Goal: Transaction & Acquisition: Book appointment/travel/reservation

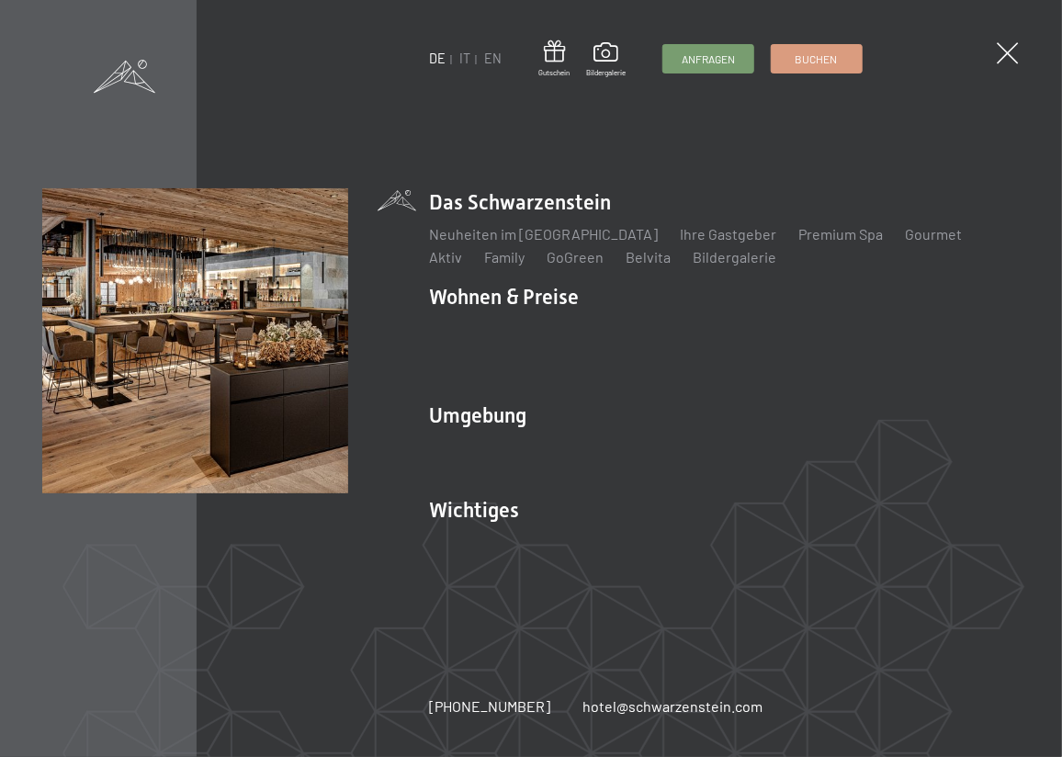
click at [471, 60] on ul "DE IT EN" at bounding box center [465, 59] width 73 height 18
click at [468, 60] on link "IT" at bounding box center [464, 59] width 11 height 16
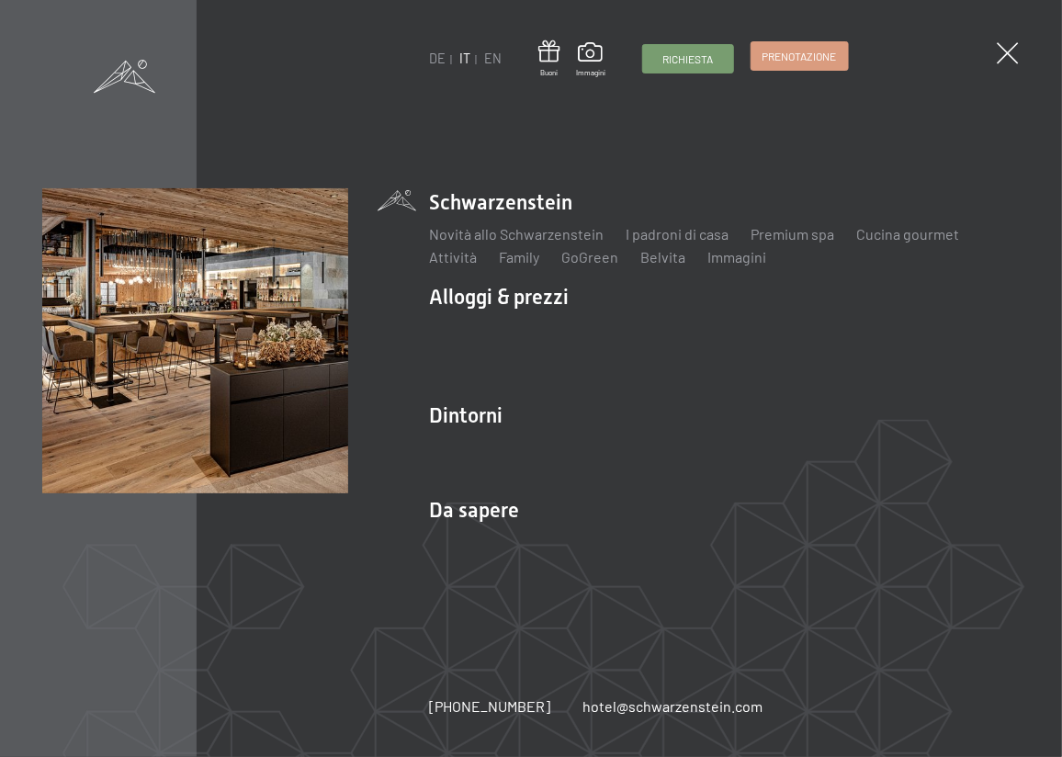
click at [786, 62] on span "Prenotazione" at bounding box center [800, 57] width 74 height 16
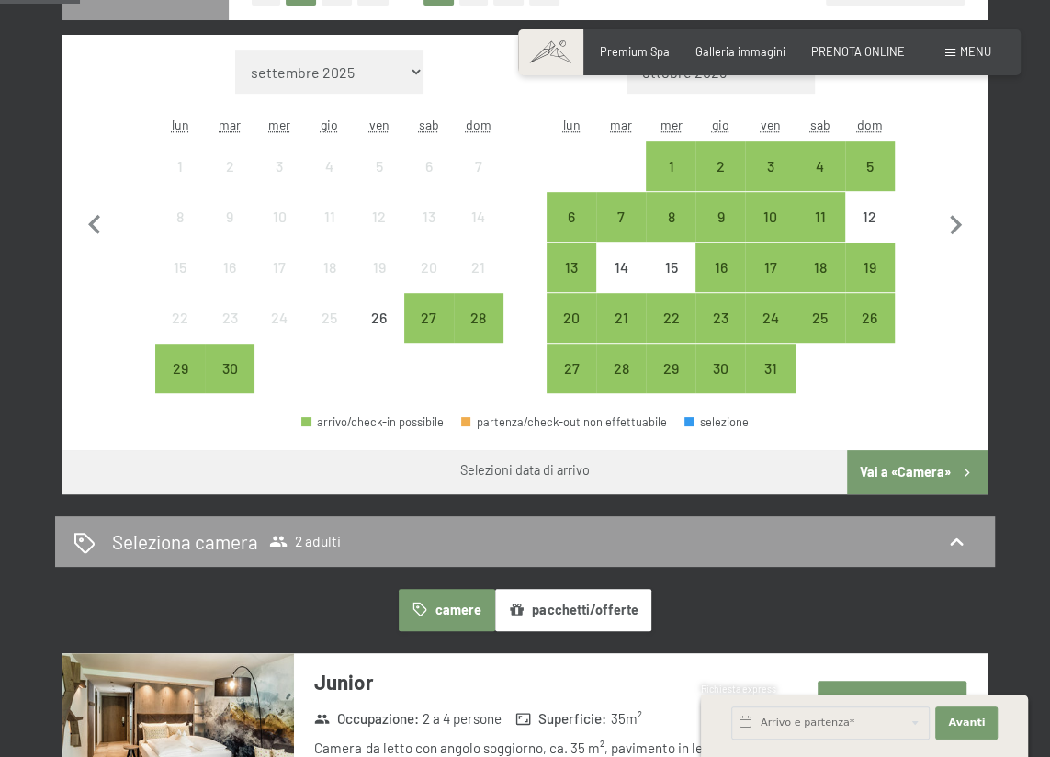
scroll to position [417, 0]
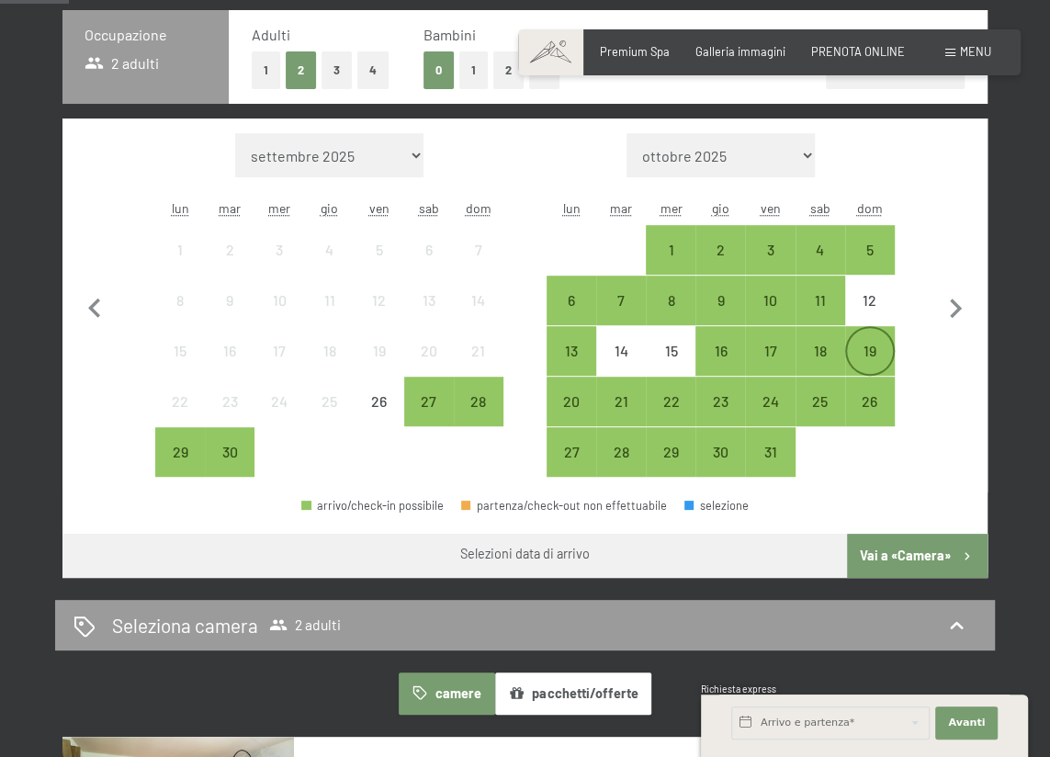
click at [868, 344] on div "19" at bounding box center [870, 367] width 46 height 46
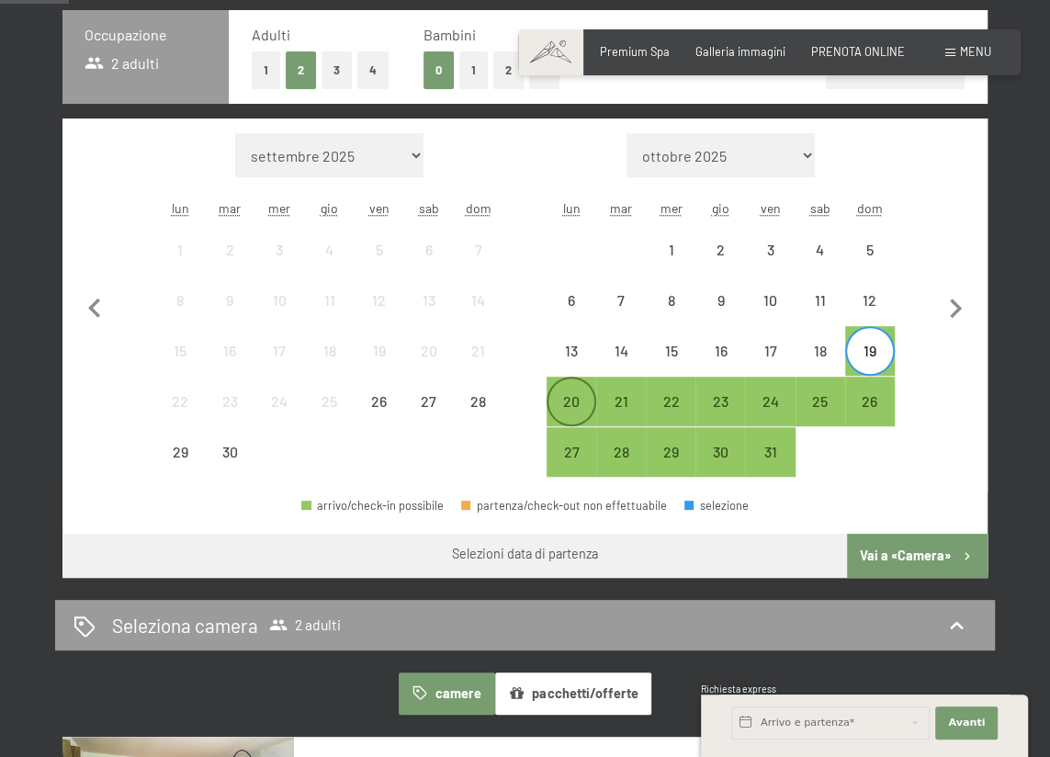
click at [562, 399] on div "20" at bounding box center [572, 417] width 46 height 46
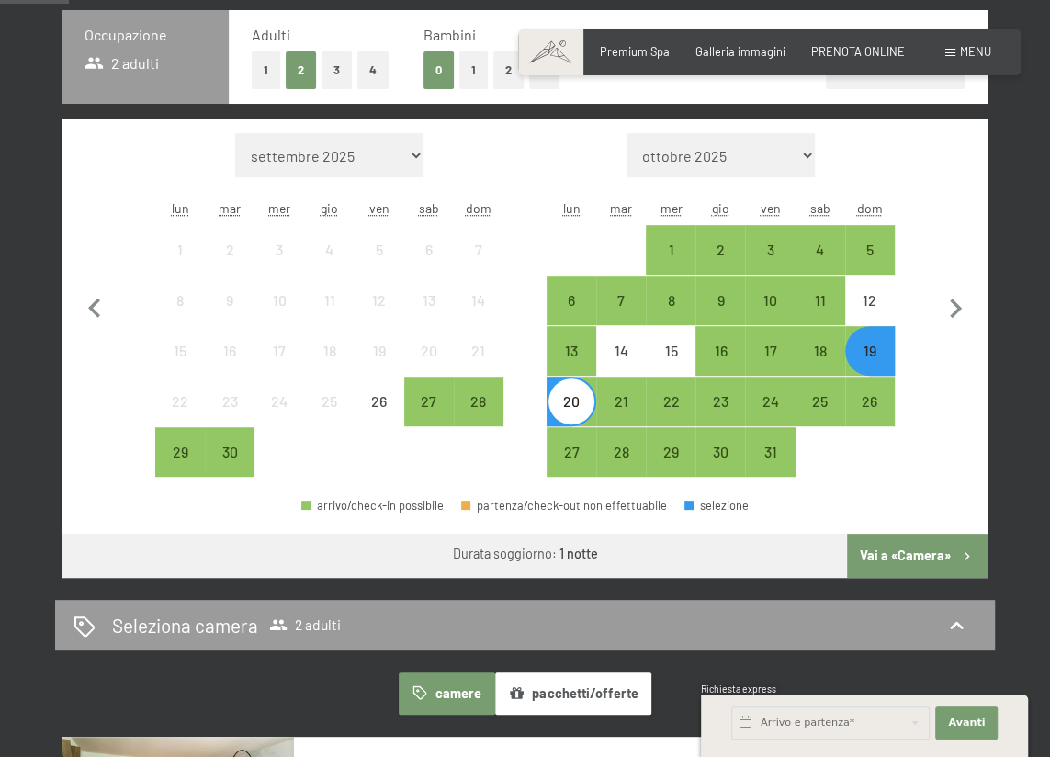
click at [901, 547] on button "Vai a «Camera»" at bounding box center [917, 556] width 141 height 44
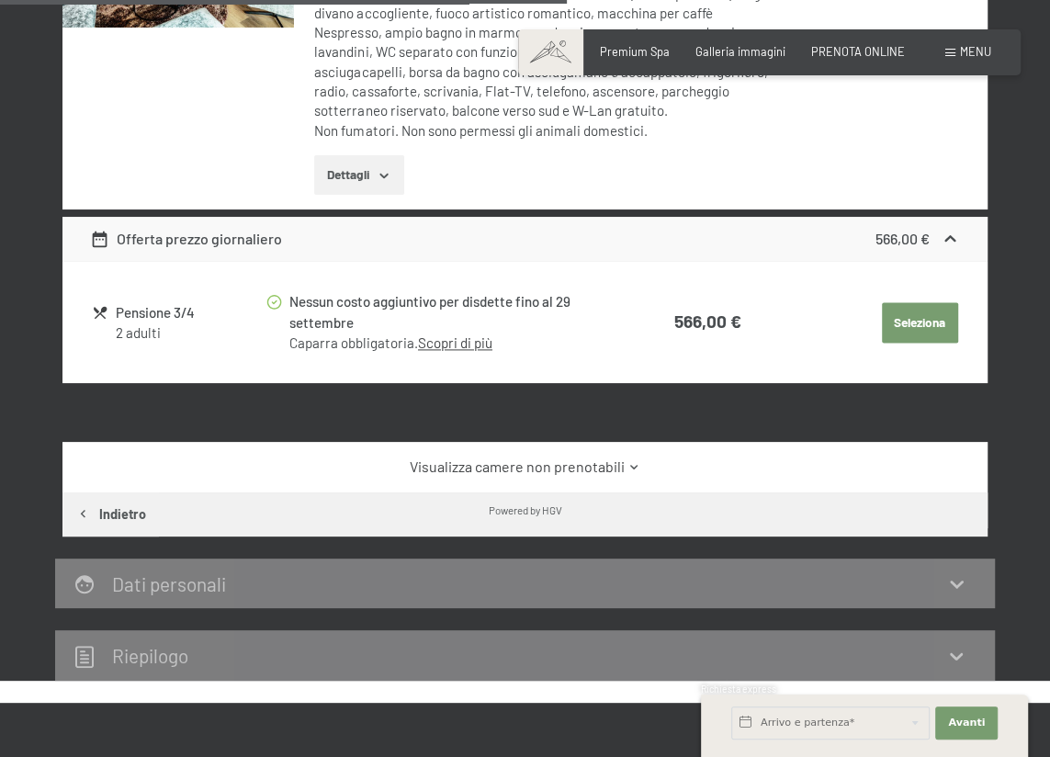
scroll to position [1197, 0]
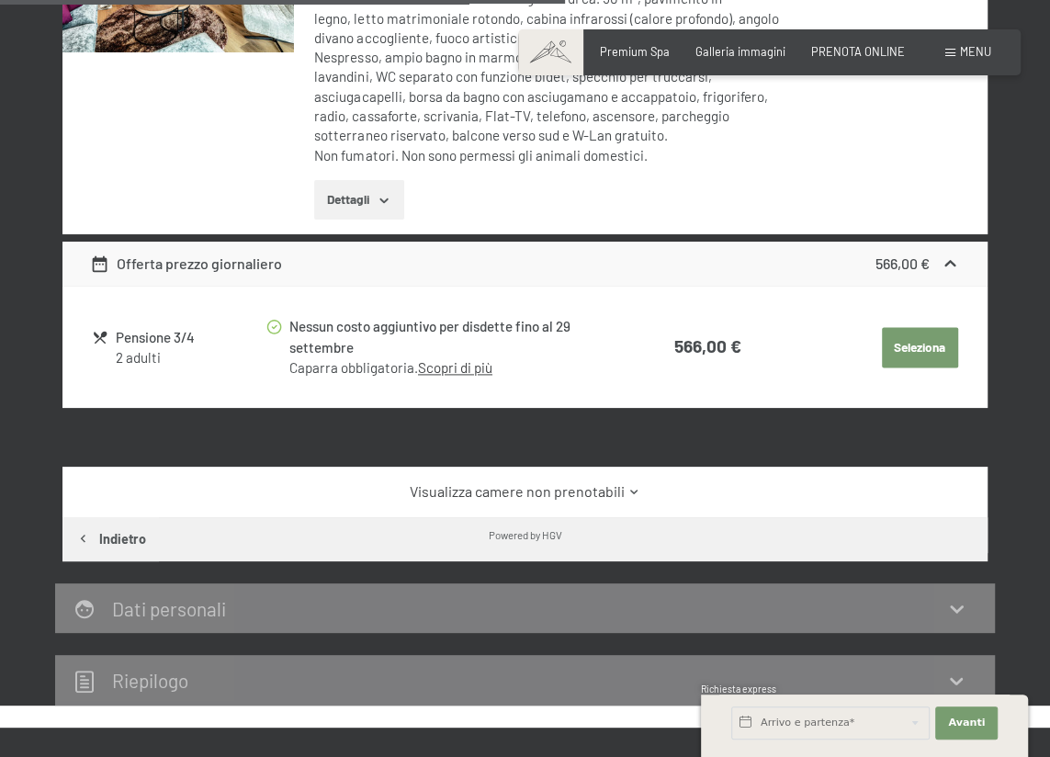
click at [619, 482] on link "Visualizza camere non prenotabili" at bounding box center [525, 492] width 870 height 20
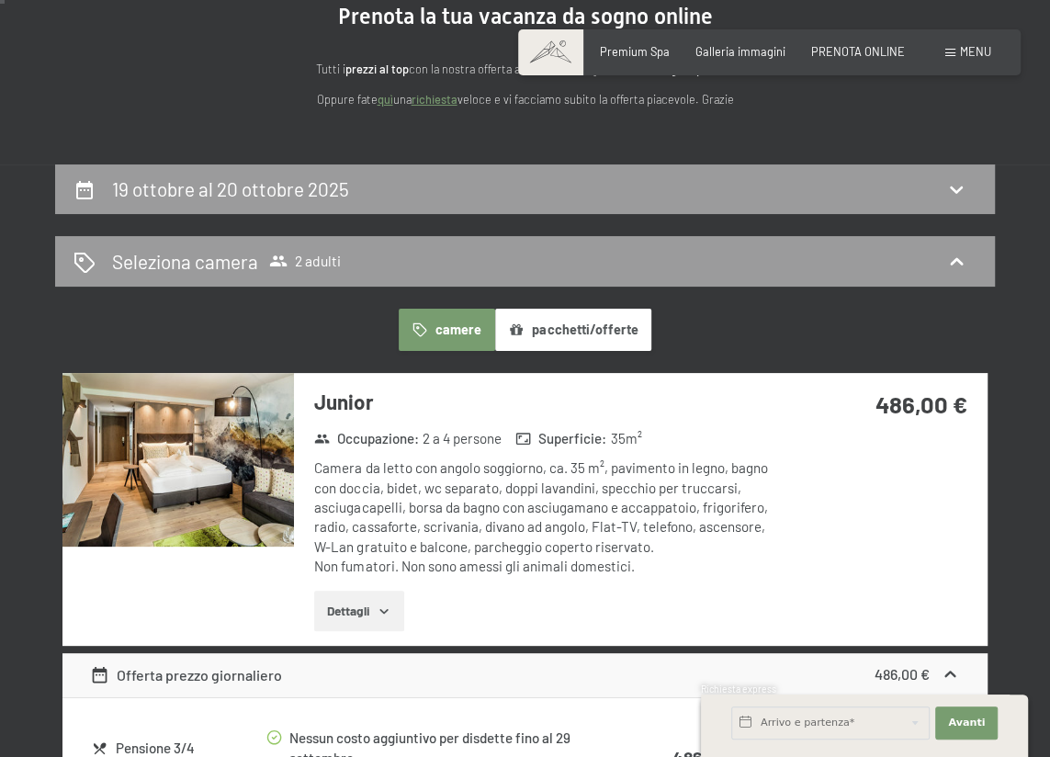
scroll to position [0, 0]
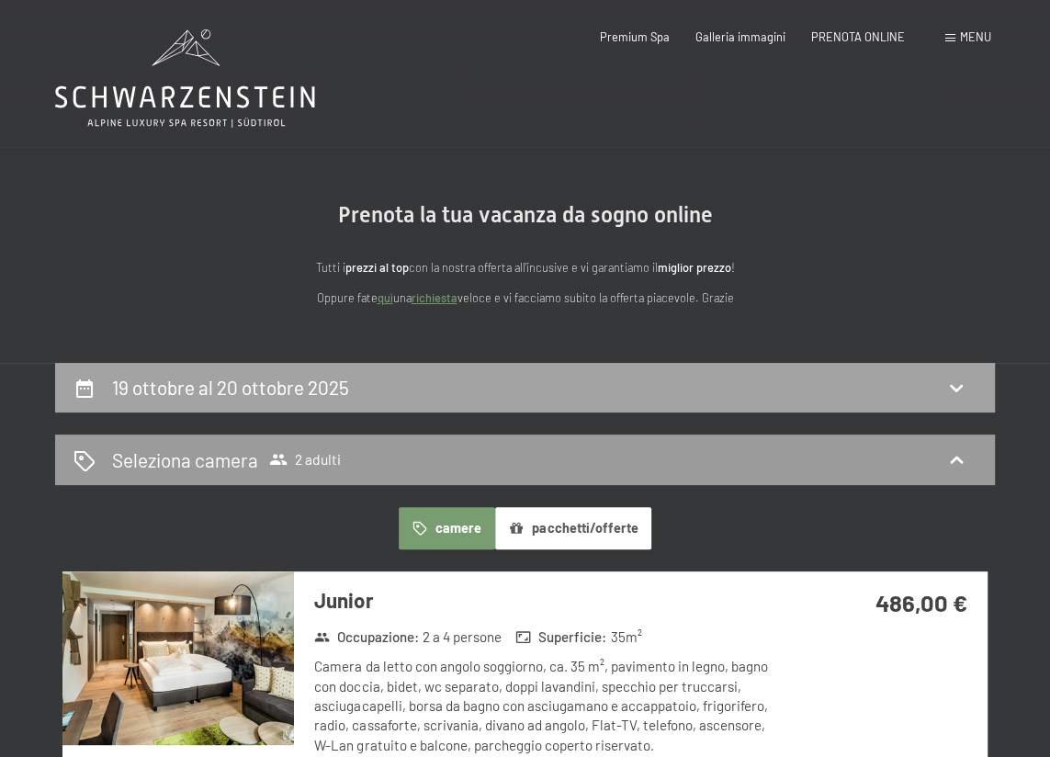
click at [960, 388] on icon at bounding box center [956, 388] width 13 height 7
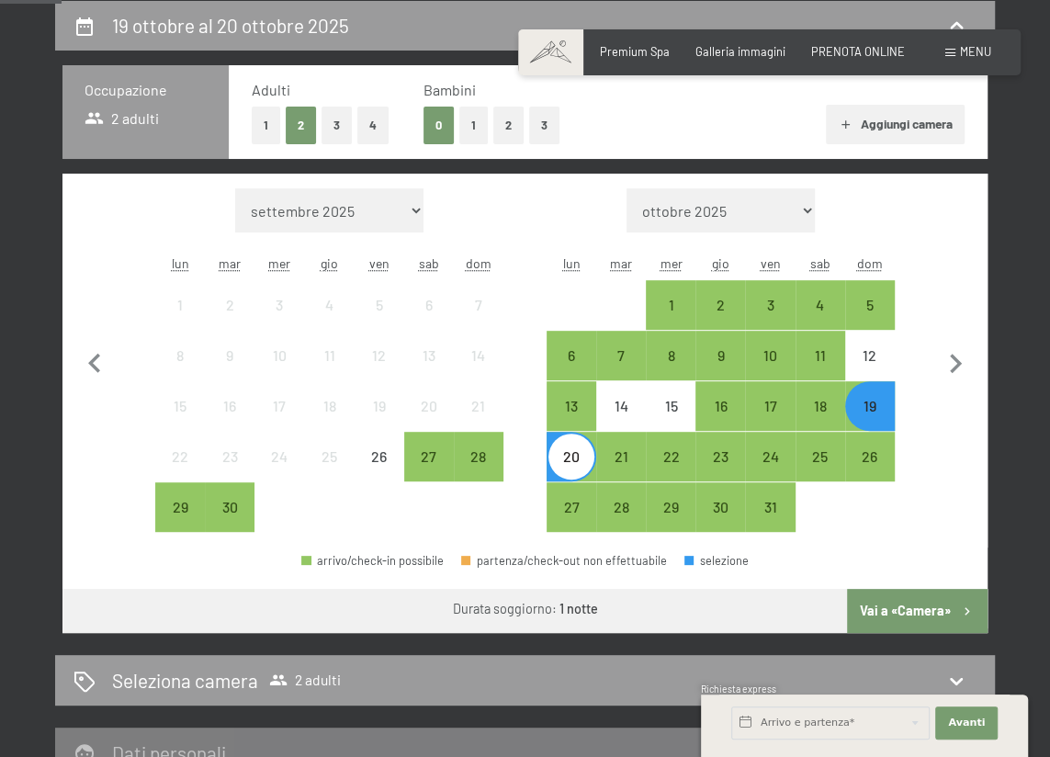
click at [581, 467] on div "20" at bounding box center [572, 472] width 46 height 46
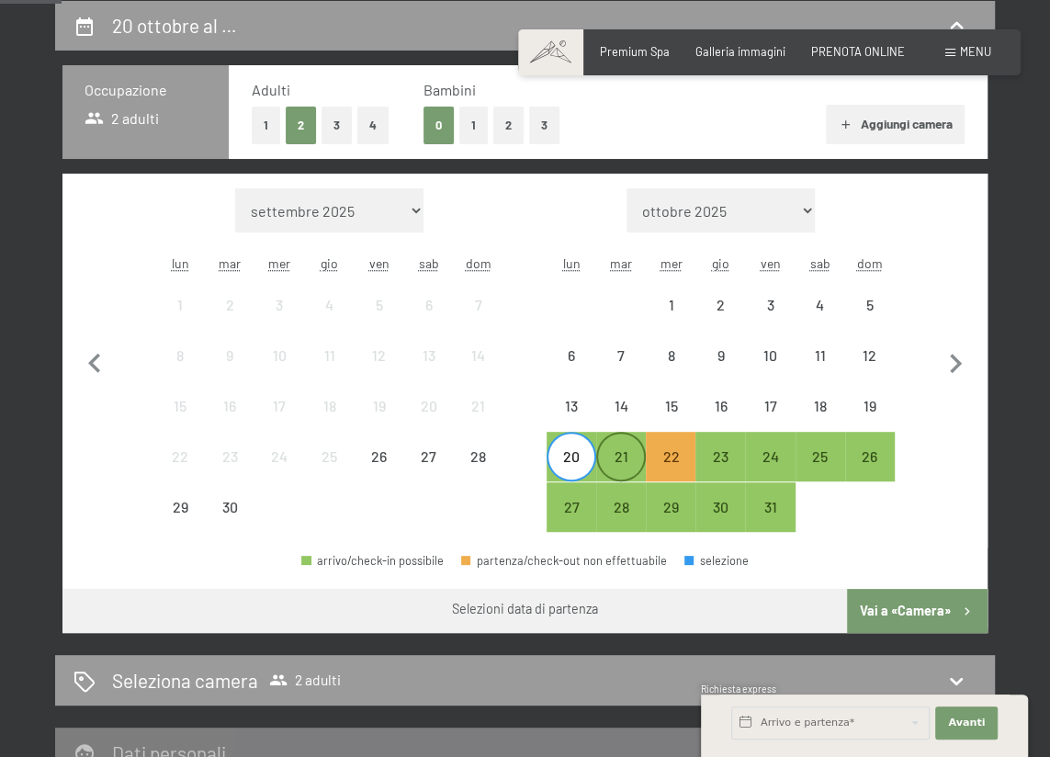
click at [626, 460] on div "21" at bounding box center [621, 472] width 46 height 46
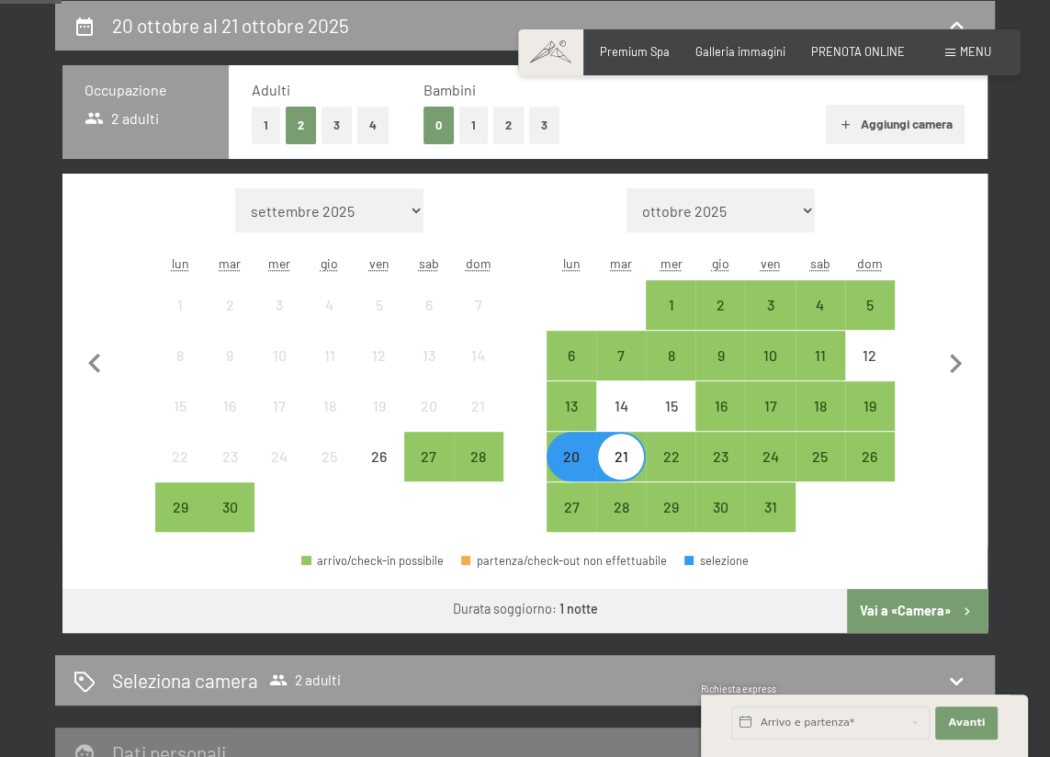
click at [890, 599] on button "Vai a «Camera»" at bounding box center [917, 611] width 141 height 44
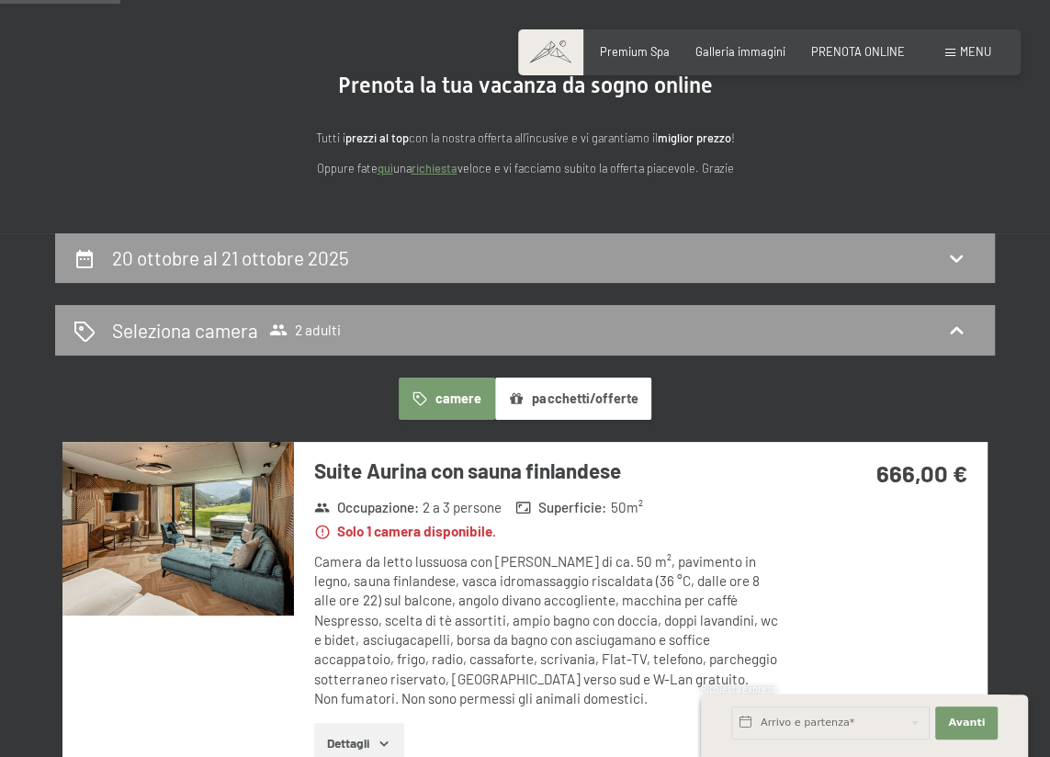
scroll to position [28, 0]
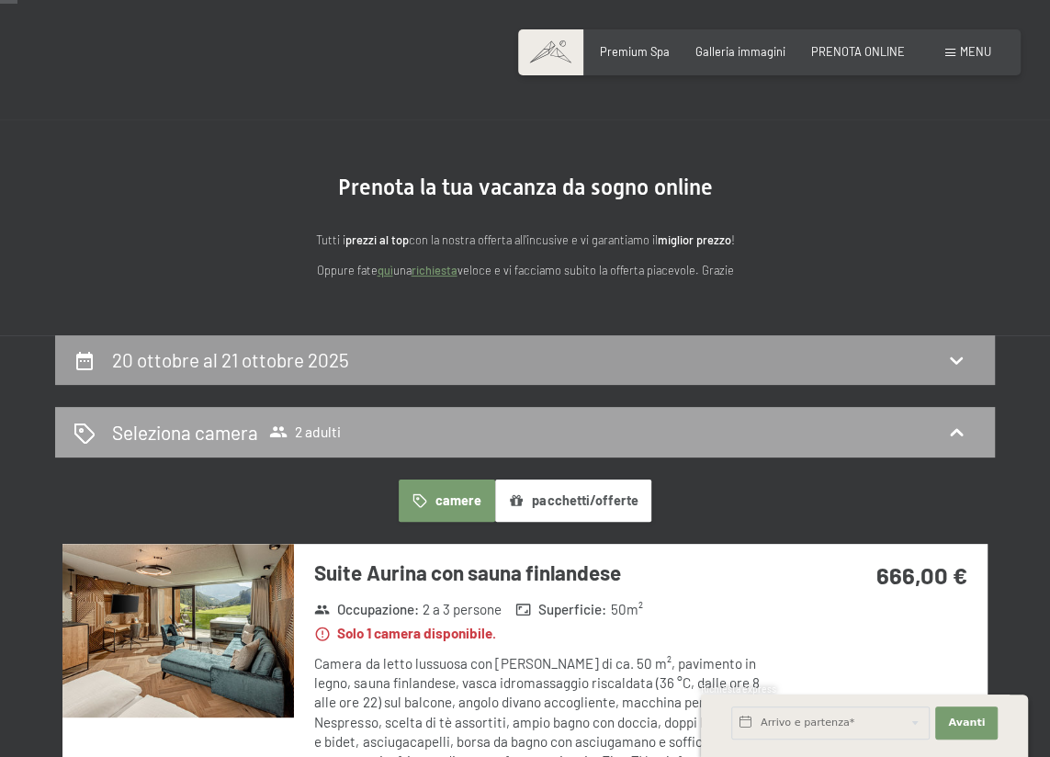
click at [946, 419] on div "Seleziona camera 2 adulti" at bounding box center [525, 432] width 903 height 27
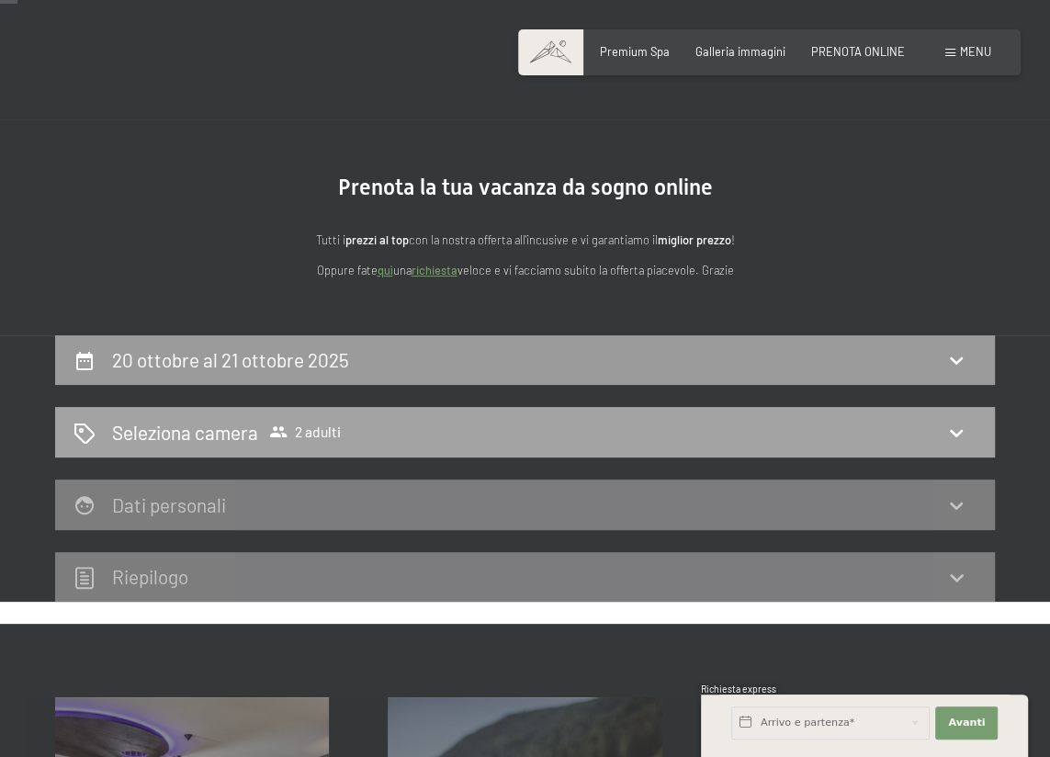
click at [946, 419] on div "Seleziona camera 2 adulti" at bounding box center [525, 432] width 903 height 27
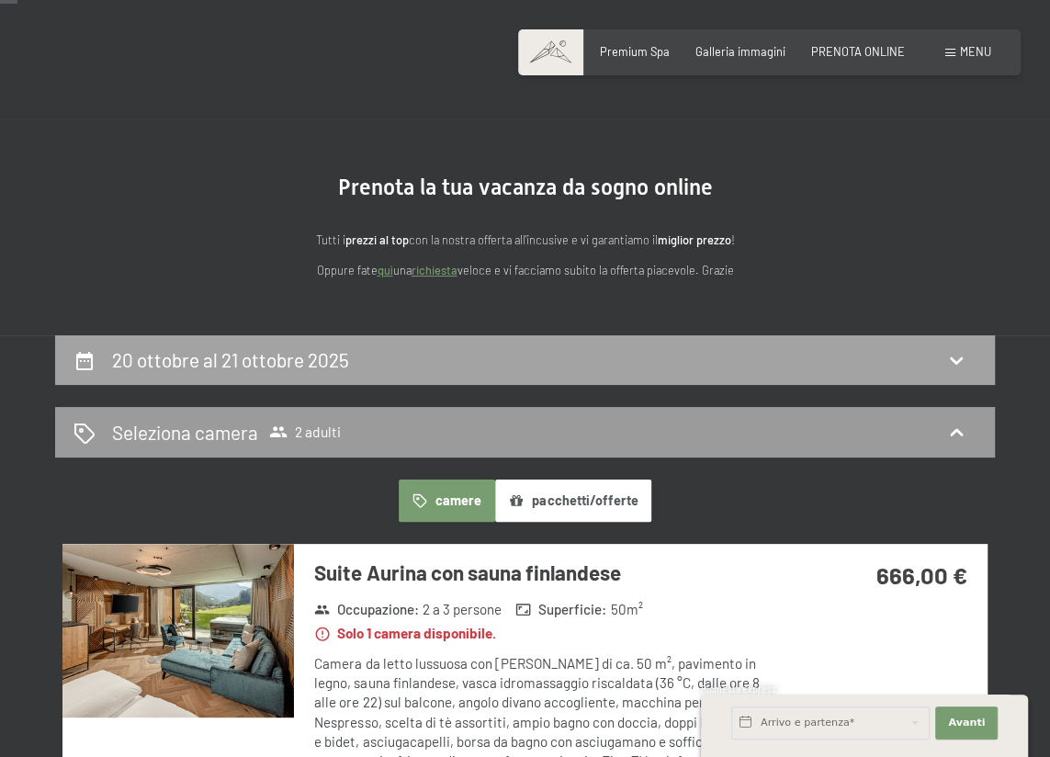
click at [957, 375] on div "20 ottobre al 21 ottobre 2025" at bounding box center [525, 360] width 940 height 51
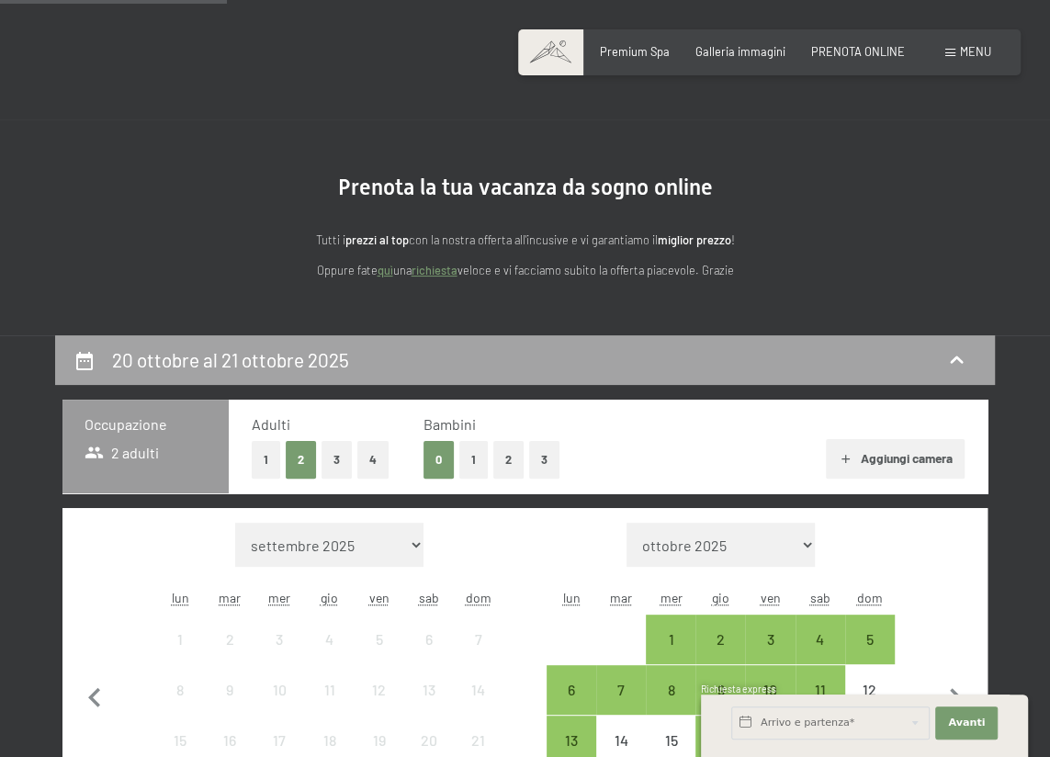
scroll to position [362, 0]
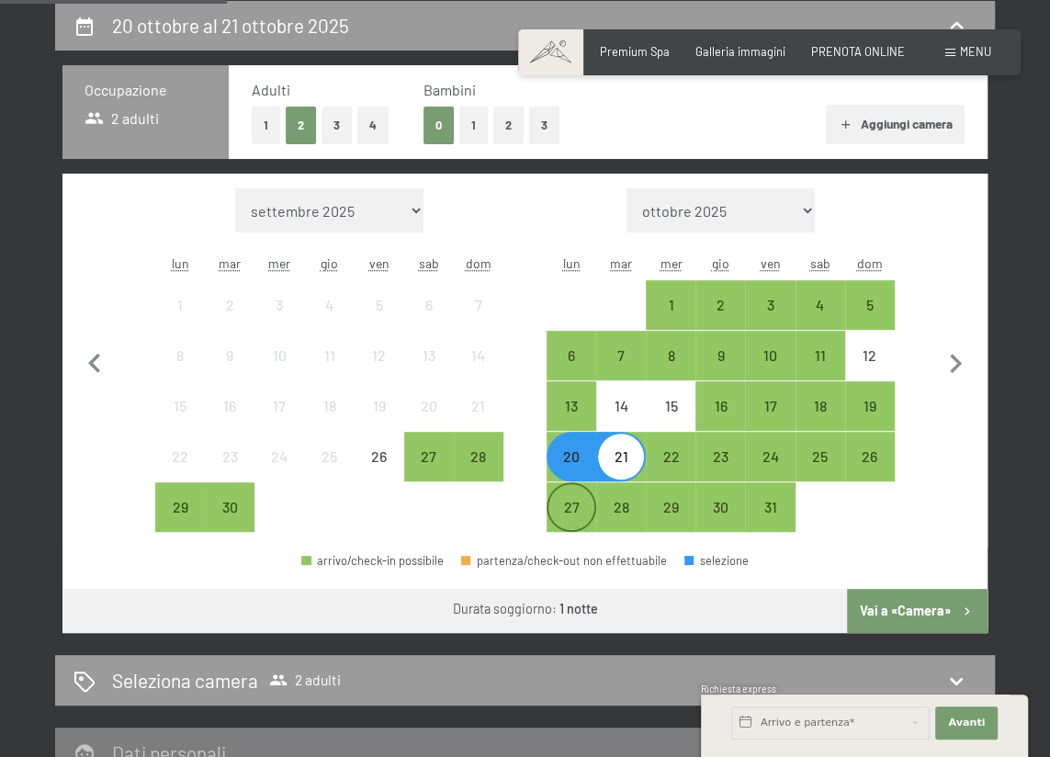
click at [581, 507] on div "27" at bounding box center [572, 523] width 46 height 46
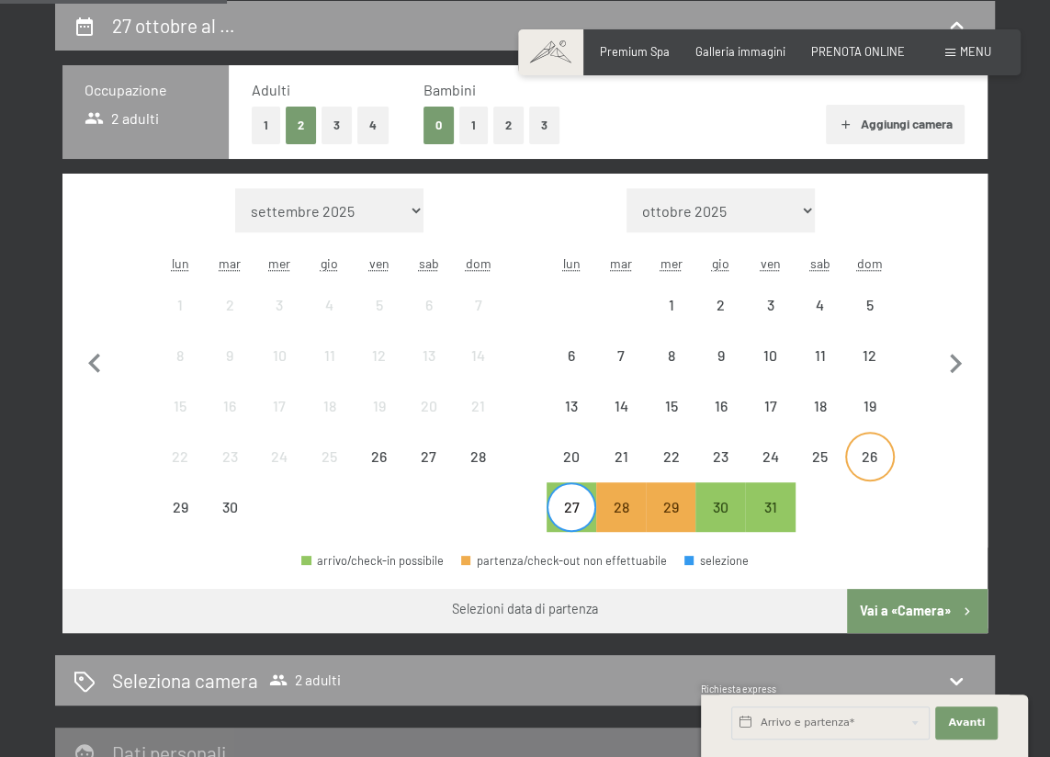
click at [853, 446] on div "26" at bounding box center [870, 457] width 46 height 46
click at [572, 503] on div "27" at bounding box center [572, 523] width 46 height 46
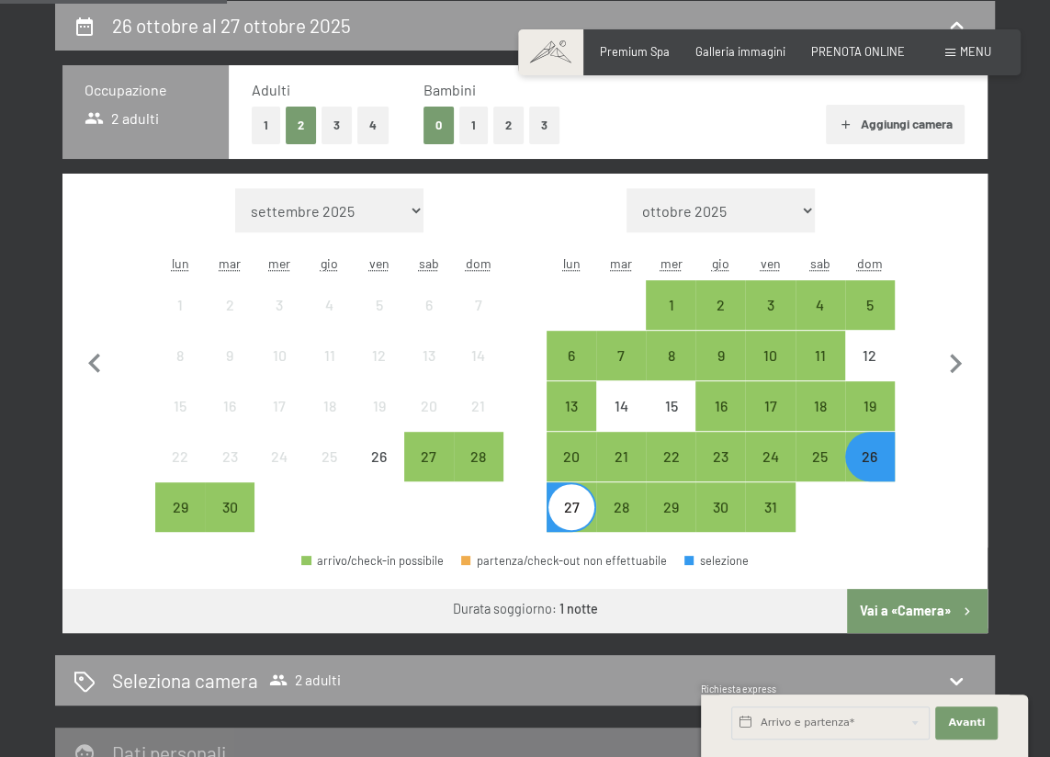
click at [900, 612] on button "Vai a «Camera»" at bounding box center [917, 611] width 141 height 44
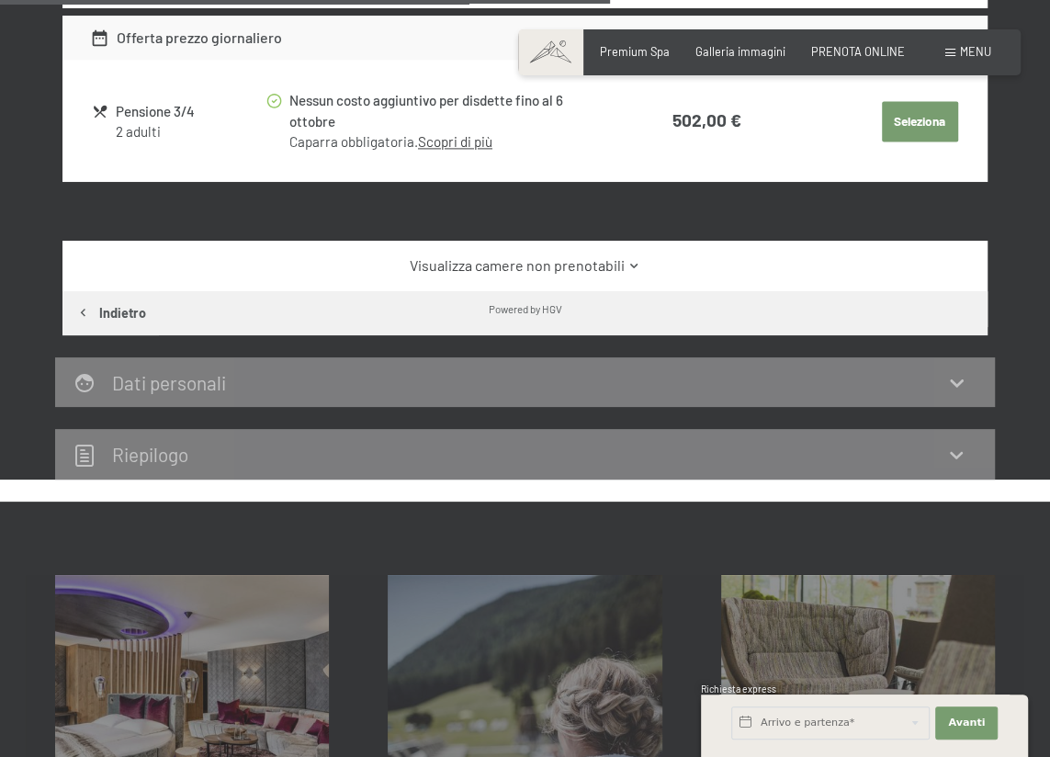
scroll to position [1365, 0]
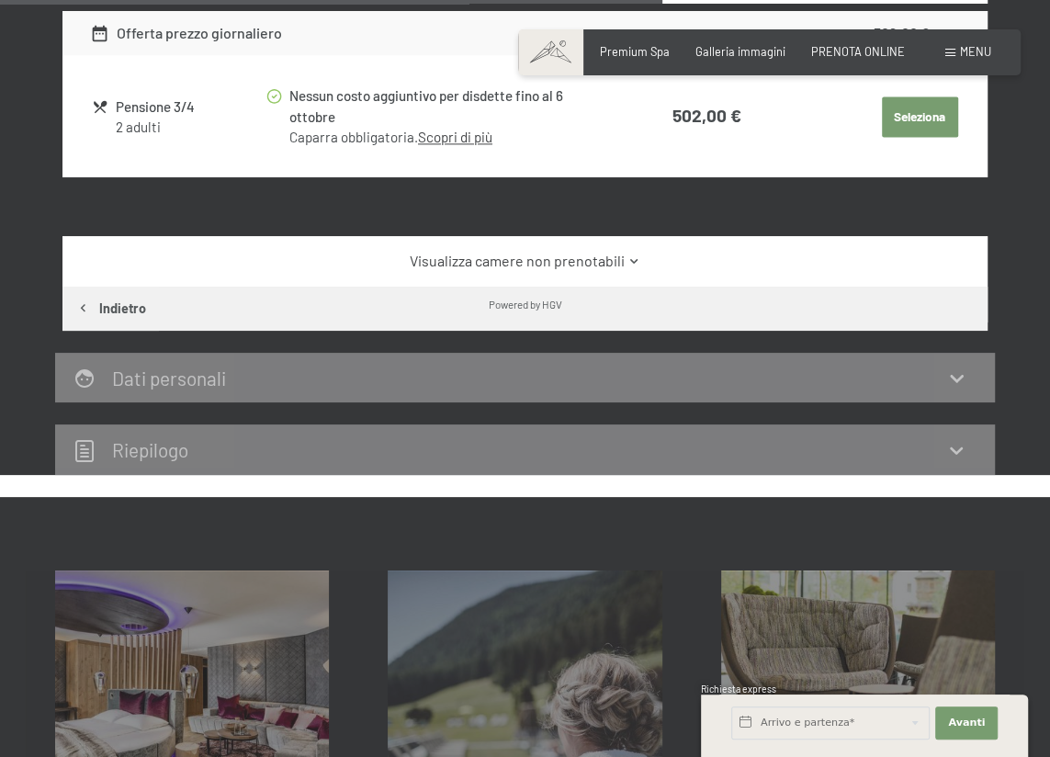
click at [599, 261] on link "Visualizza camere non prenotabili" at bounding box center [525, 261] width 870 height 20
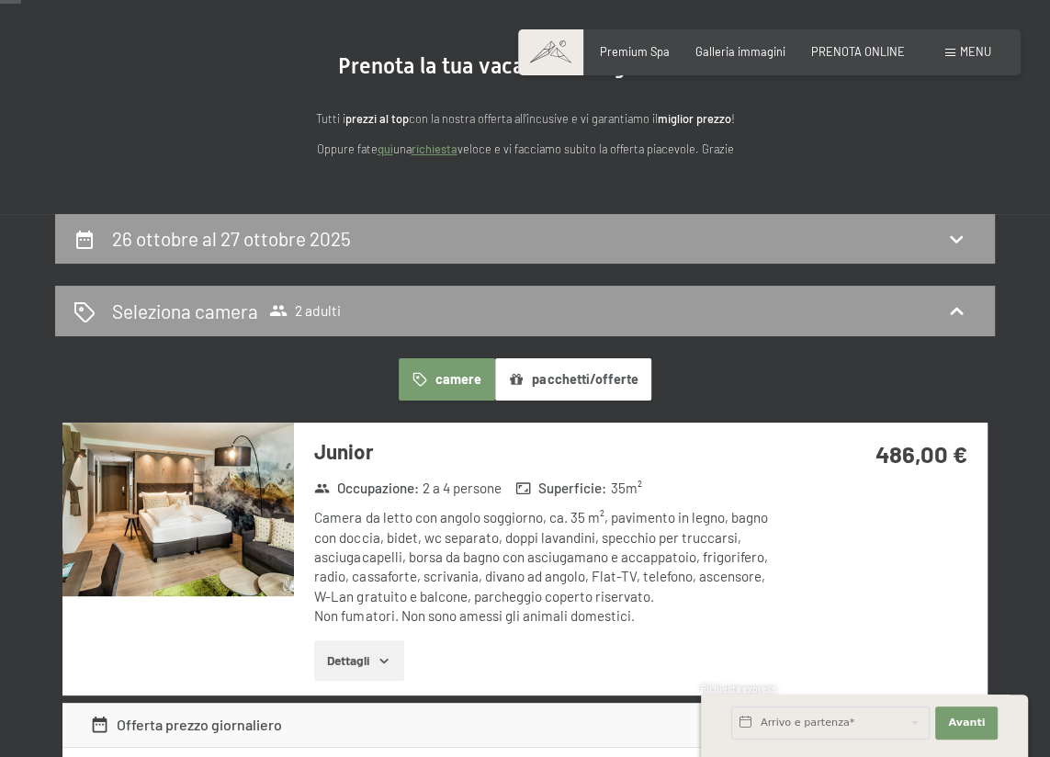
scroll to position [125, 0]
